Goal: Task Accomplishment & Management: Use online tool/utility

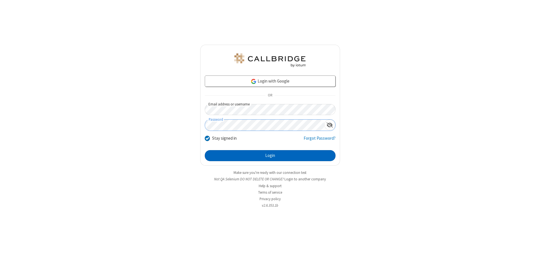
click at [270, 155] on button "Login" at bounding box center [270, 155] width 131 height 11
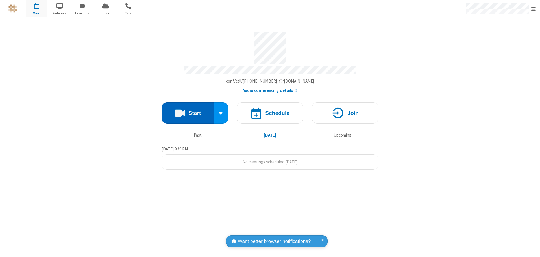
click at [188, 111] on button "Start" at bounding box center [188, 112] width 52 height 21
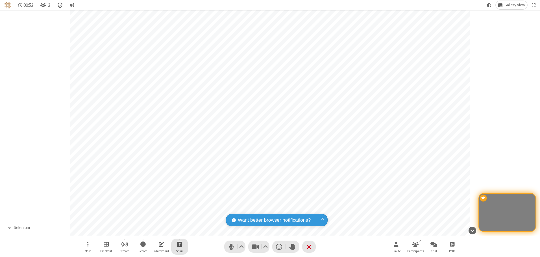
click at [180, 244] on span "Start sharing" at bounding box center [179, 244] width 5 height 7
click at [157, 230] on span "Share my screen" at bounding box center [157, 230] width 7 height 5
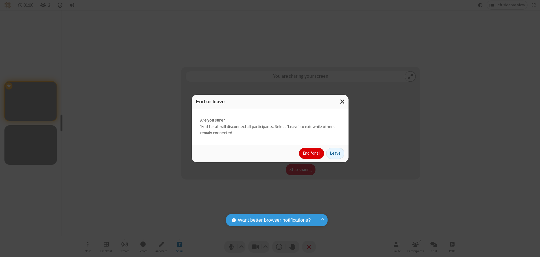
click at [312, 153] on button "End for all" at bounding box center [311, 153] width 25 height 11
